Goal: Task Accomplishment & Management: Use online tool/utility

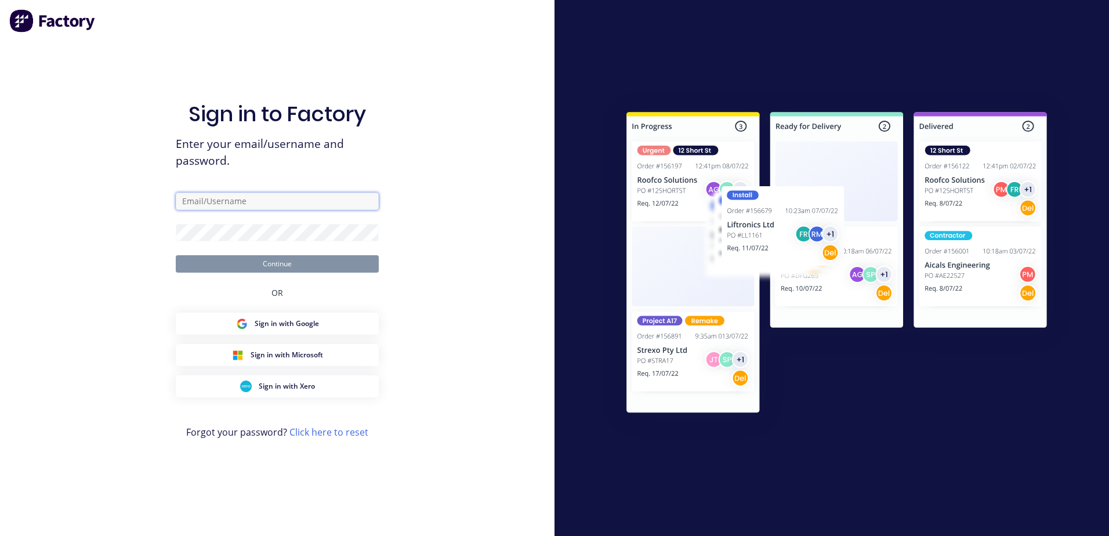
type input "[EMAIL_ADDRESS][DOMAIN_NAME]"
click at [201, 266] on button "Continue" at bounding box center [277, 263] width 203 height 17
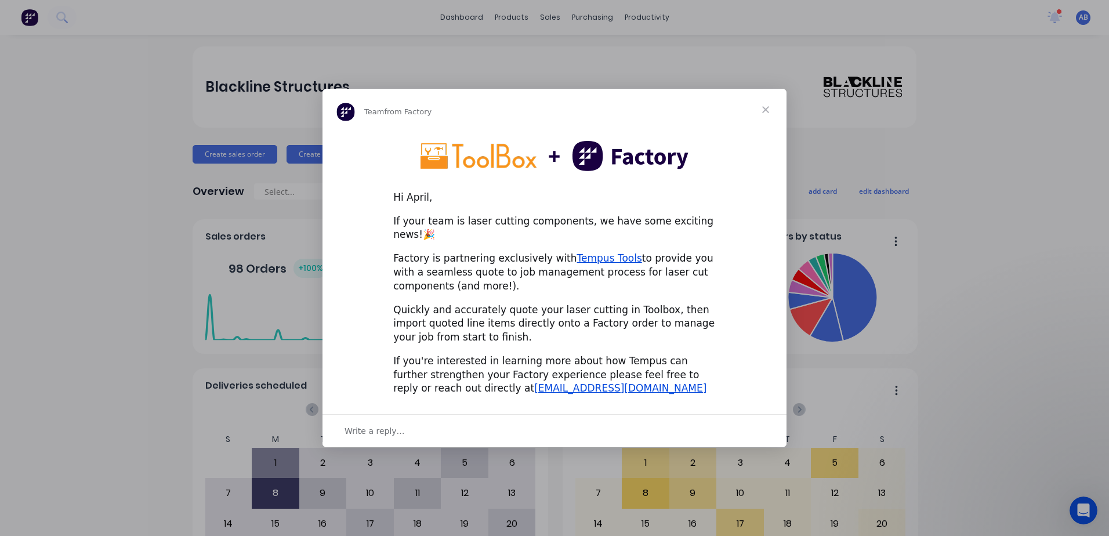
click at [768, 114] on span "Close" at bounding box center [766, 110] width 42 height 42
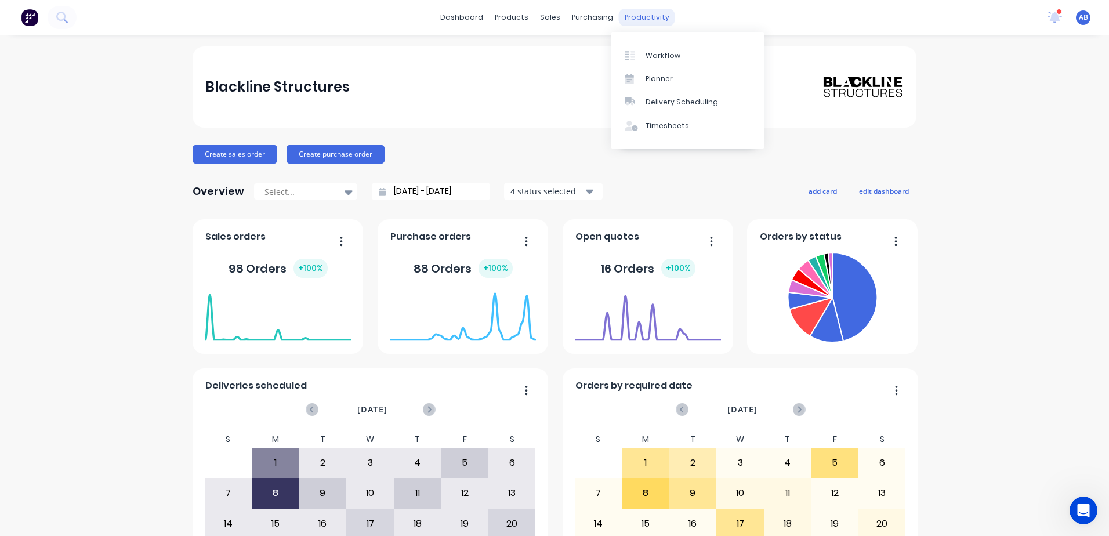
click at [649, 24] on div "productivity" at bounding box center [647, 17] width 56 height 17
click at [656, 60] on div "Workflow" at bounding box center [662, 55] width 35 height 10
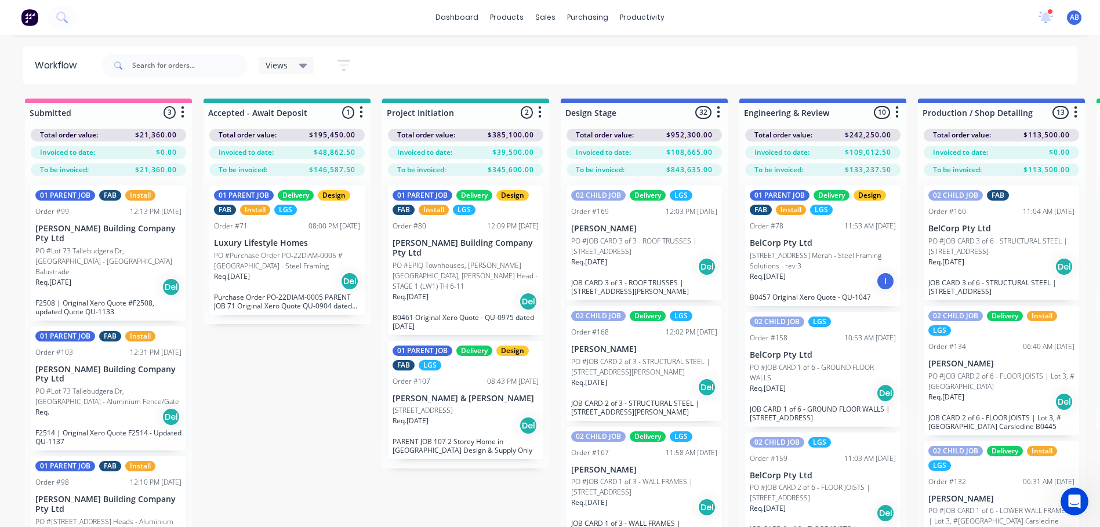
click at [458, 68] on div "Views Save new view None (Default) edit 01 - Master View - All Jobs edit 02 - M…" at bounding box center [589, 65] width 978 height 35
click at [1048, 14] on icon at bounding box center [1046, 16] width 10 height 10
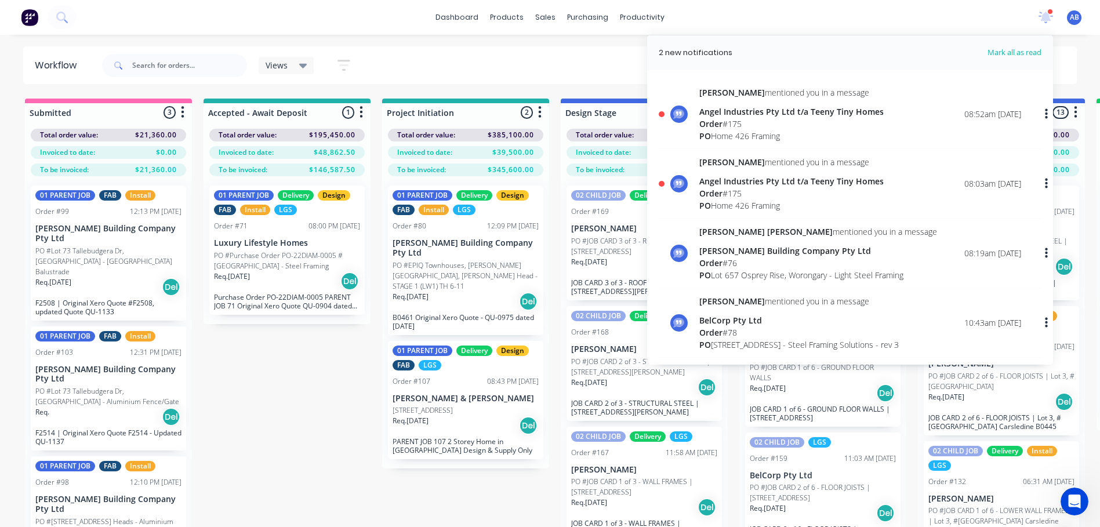
click at [753, 110] on div "Angel Industries Pty Ltd t/a Teeny Tiny Homes" at bounding box center [791, 112] width 184 height 12
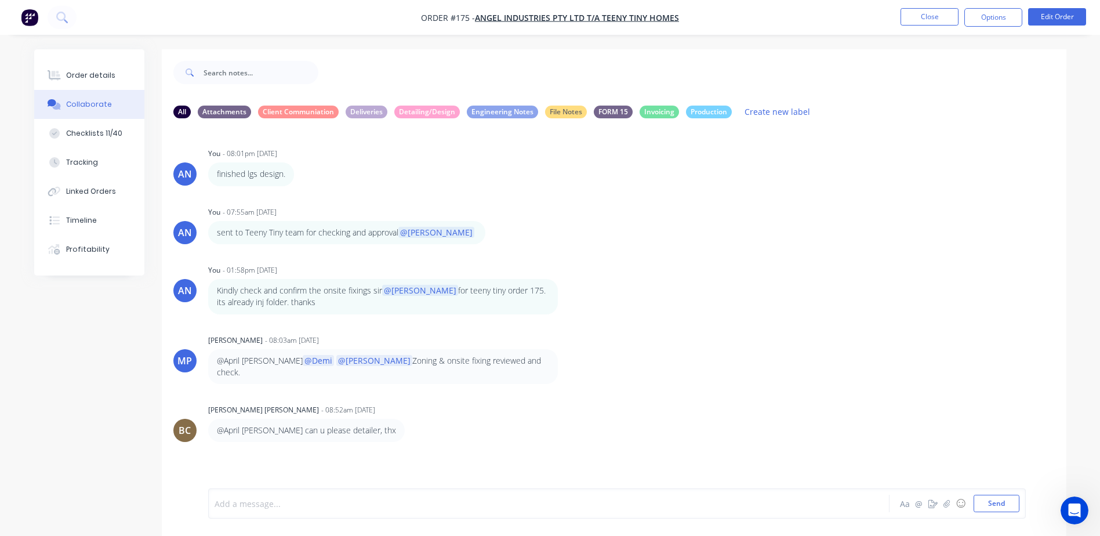
click at [265, 504] on div at bounding box center [516, 504] width 603 height 12
click at [215, 505] on span "yep yep" at bounding box center [230, 503] width 30 height 11
click at [303, 507] on div "goodmorning! yep yep" at bounding box center [516, 504] width 603 height 12
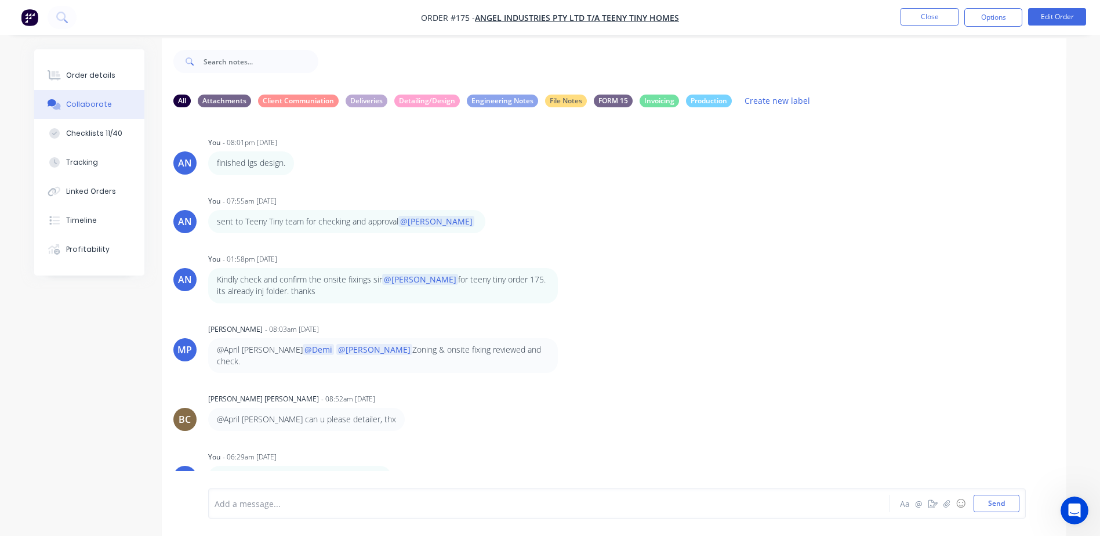
scroll to position [17, 0]
